Goal: Task Accomplishment & Management: Manage account settings

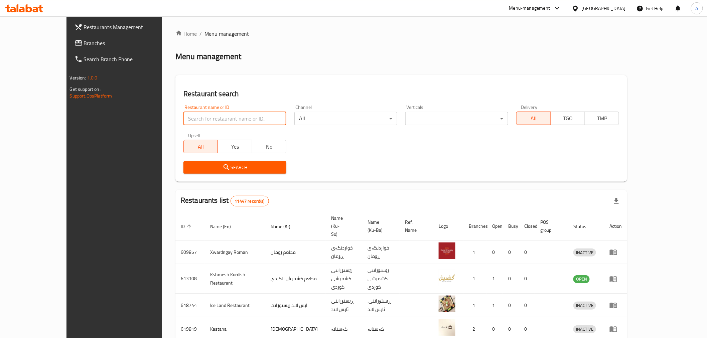
click at [185, 116] on input "search" at bounding box center [234, 118] width 103 height 13
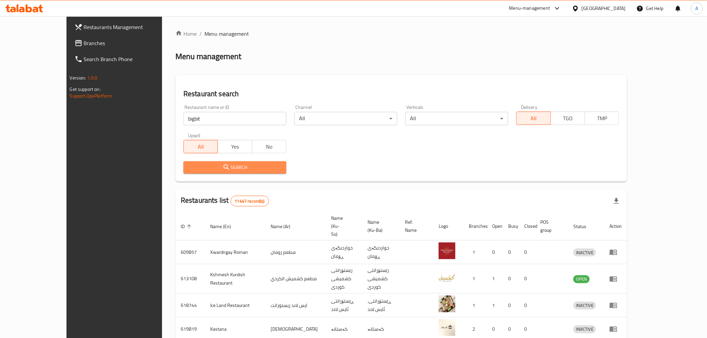
click at [202, 166] on span "Search" at bounding box center [235, 167] width 92 height 8
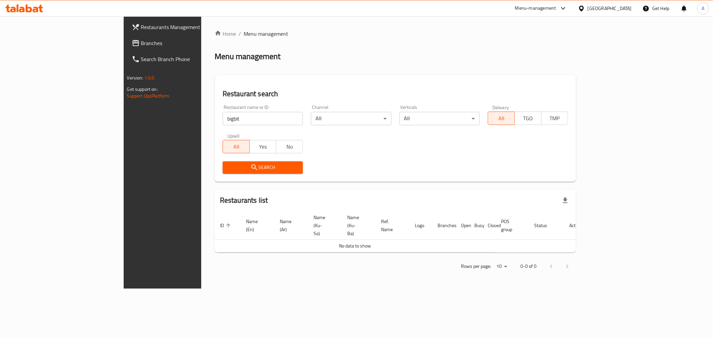
click at [222, 120] on input "bigbit" at bounding box center [262, 118] width 80 height 13
type input "big bit"
click button "Search" at bounding box center [262, 167] width 80 height 12
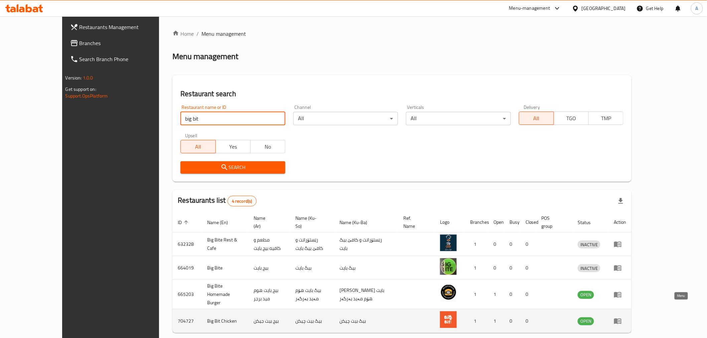
click at [621, 319] on icon "enhanced table" at bounding box center [617, 322] width 7 height 6
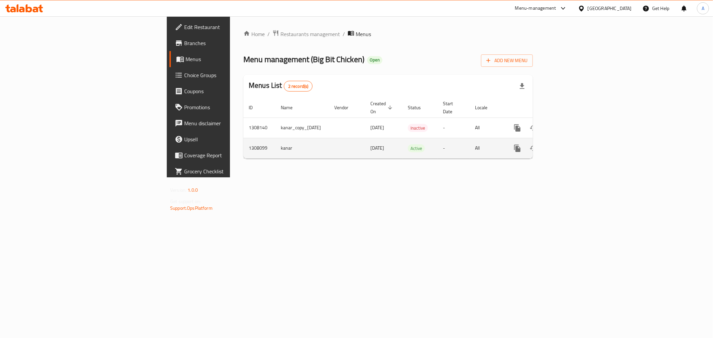
click at [573, 140] on link "enhanced table" at bounding box center [565, 148] width 16 height 16
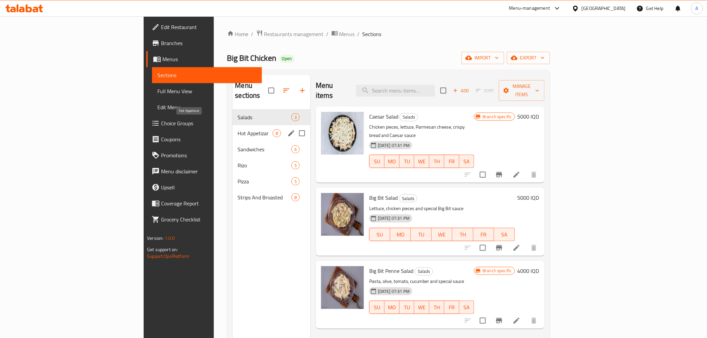
click at [238, 129] on span "Hot Appetizar" at bounding box center [255, 133] width 35 height 8
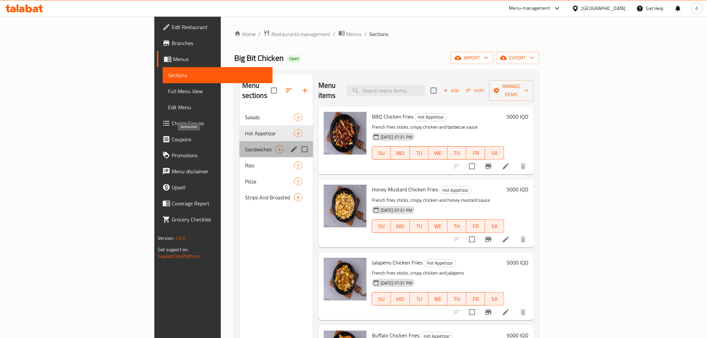
click at [245, 145] on span "Sandwiches" at bounding box center [260, 149] width 30 height 8
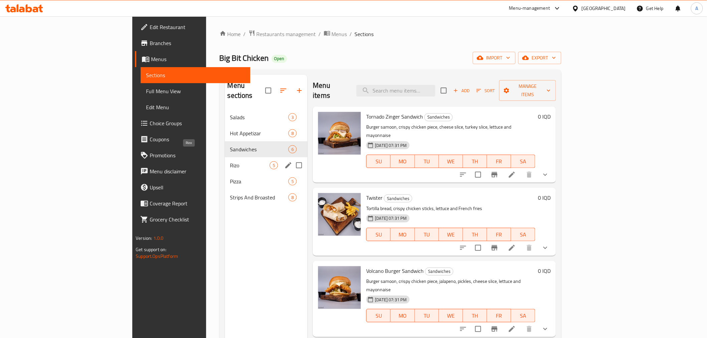
click at [230, 161] on span "Rizo" at bounding box center [250, 165] width 40 height 8
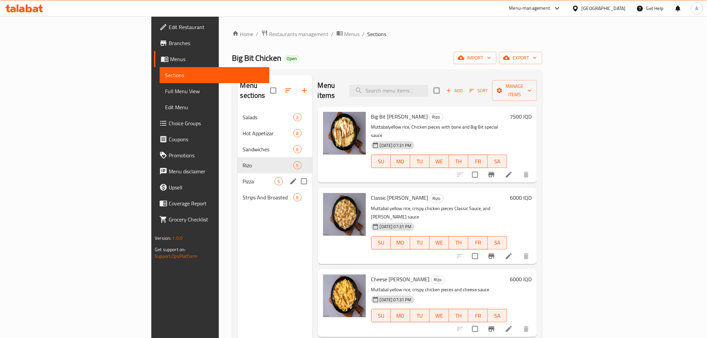
click at [238, 173] on div "Pizza 5" at bounding box center [275, 181] width 75 height 16
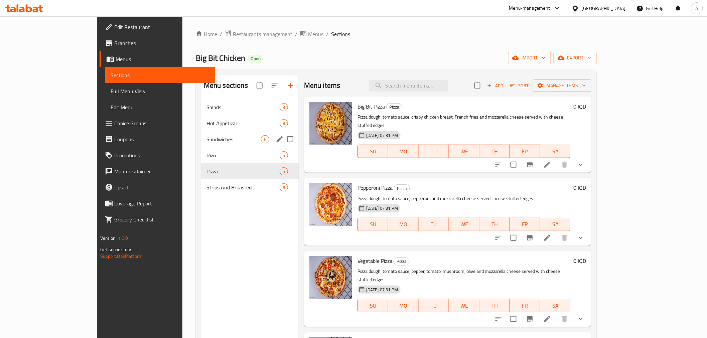
click at [206, 140] on span "Sandwiches" at bounding box center [233, 139] width 54 height 8
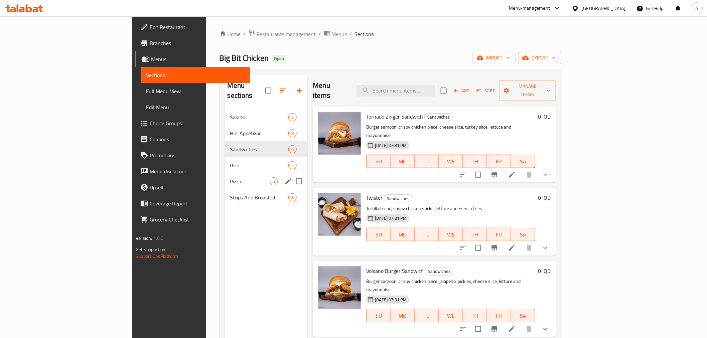
click at [225, 173] on div "Pizza 5" at bounding box center [266, 181] width 83 height 16
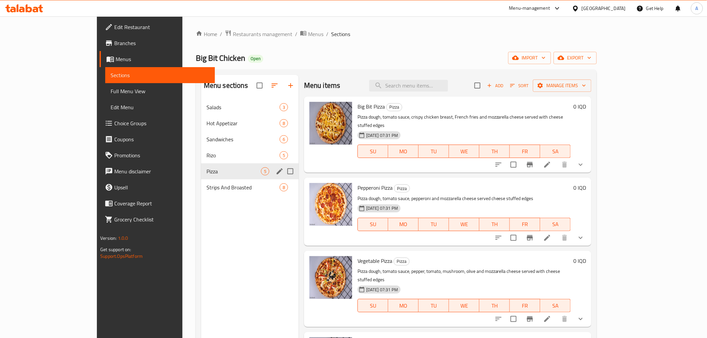
click at [201, 177] on div "Pizza 5" at bounding box center [250, 171] width 98 height 16
click at [206, 186] on span "Strips And Broasted" at bounding box center [233, 187] width 54 height 8
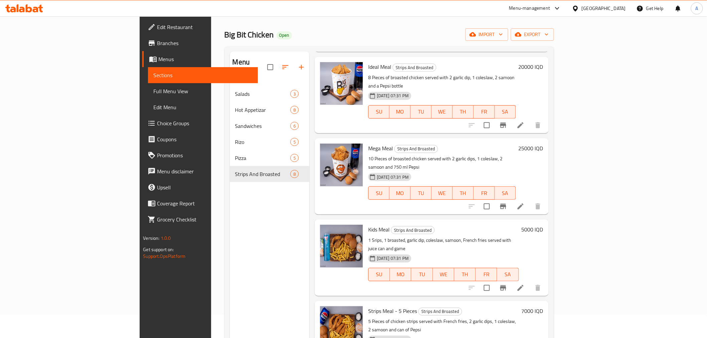
scroll to position [94, 0]
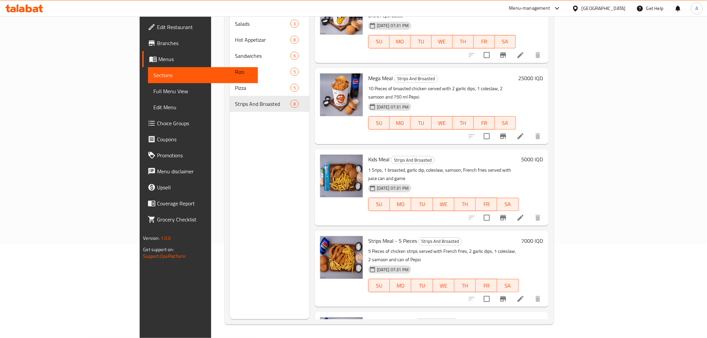
click at [543, 317] on h6 "13000 IQD" at bounding box center [530, 321] width 25 height 9
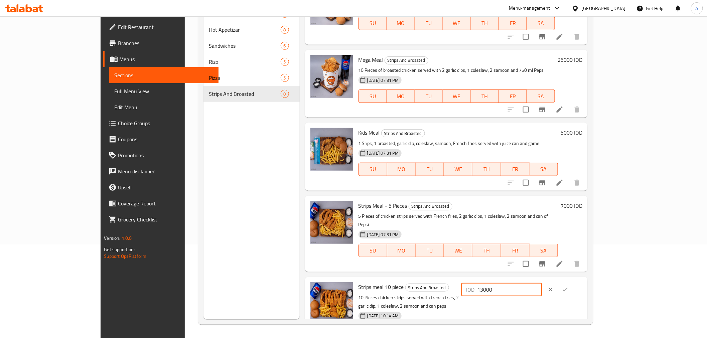
click at [542, 283] on input "13000" at bounding box center [509, 289] width 65 height 13
type input "14000"
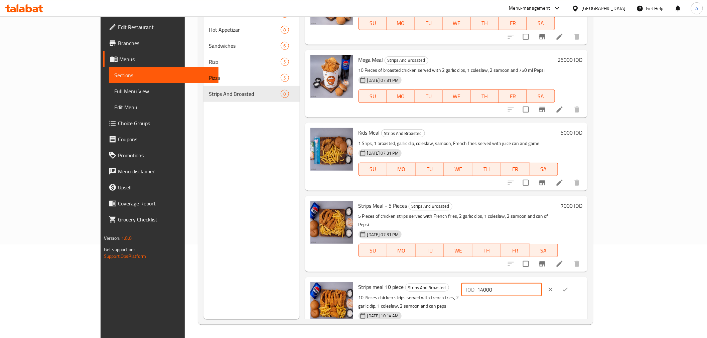
click at [569, 286] on icon "ok" at bounding box center [565, 289] width 7 height 7
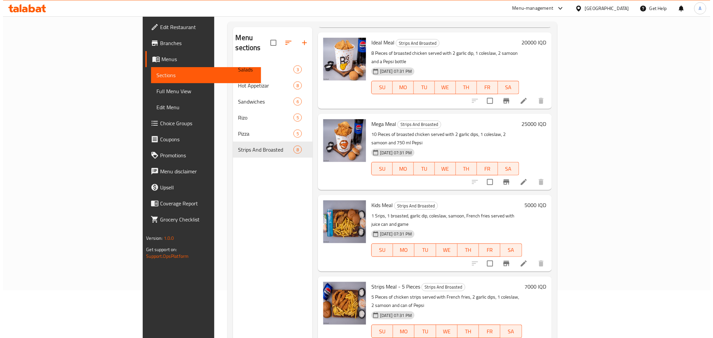
scroll to position [0, 0]
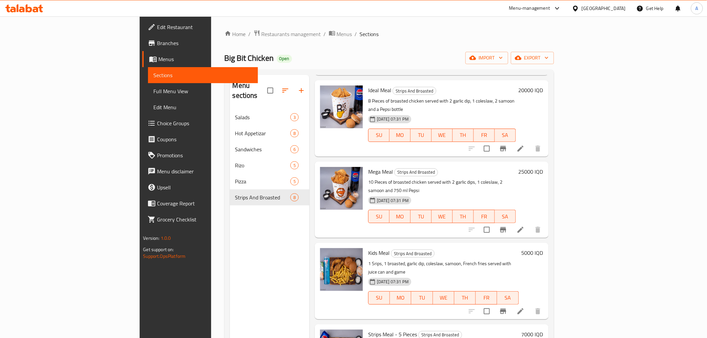
click at [224, 40] on div "Home / Restaurants management / Menus / Sections Big Bit Chicken Open import ex…" at bounding box center [388, 224] width 329 height 389
click at [262, 34] on span "Restaurants management" at bounding box center [291, 34] width 59 height 8
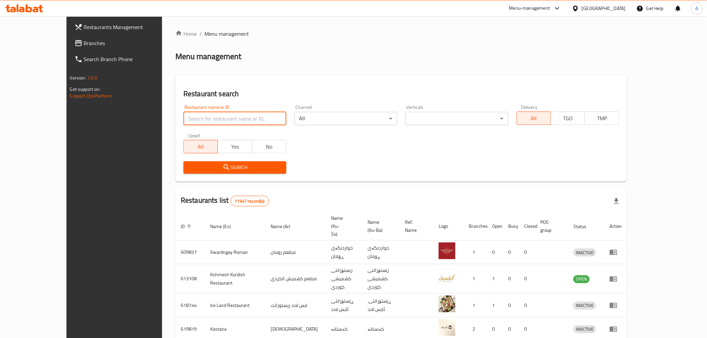
click at [183, 113] on input "search" at bounding box center [234, 118] width 103 height 13
paste input "Felfela W [PERSON_NAME] Alaamil"
type input "Felfela W [PERSON_NAME]"
click button "Search" at bounding box center [234, 167] width 103 height 12
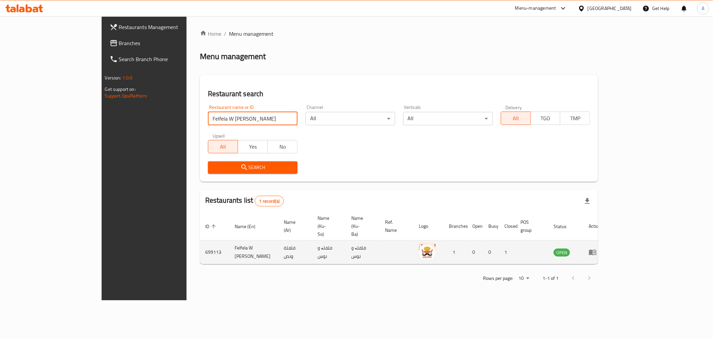
click at [596, 248] on icon "enhanced table" at bounding box center [592, 252] width 8 height 8
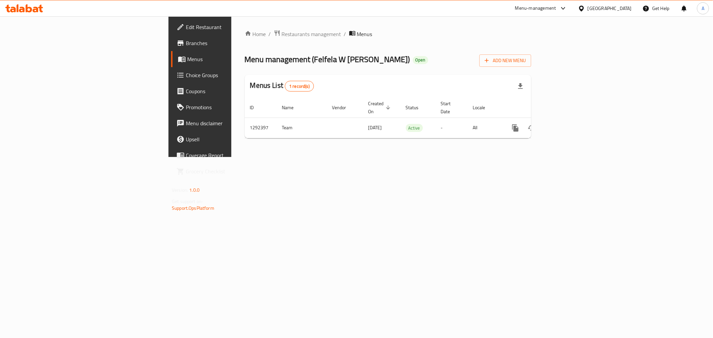
click at [186, 46] on span "Branches" at bounding box center [234, 43] width 96 height 8
